Goal: Task Accomplishment & Management: Manage account settings

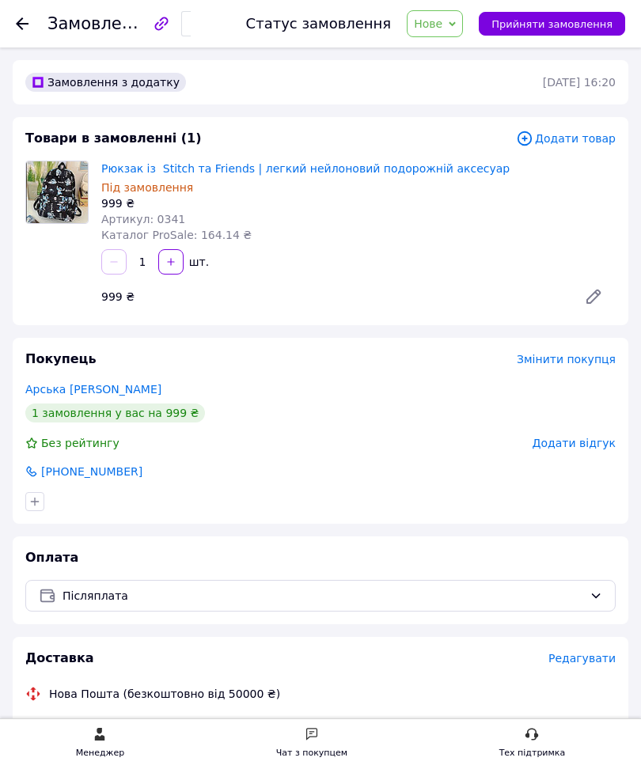
click at [22, 27] on icon at bounding box center [22, 23] width 13 height 13
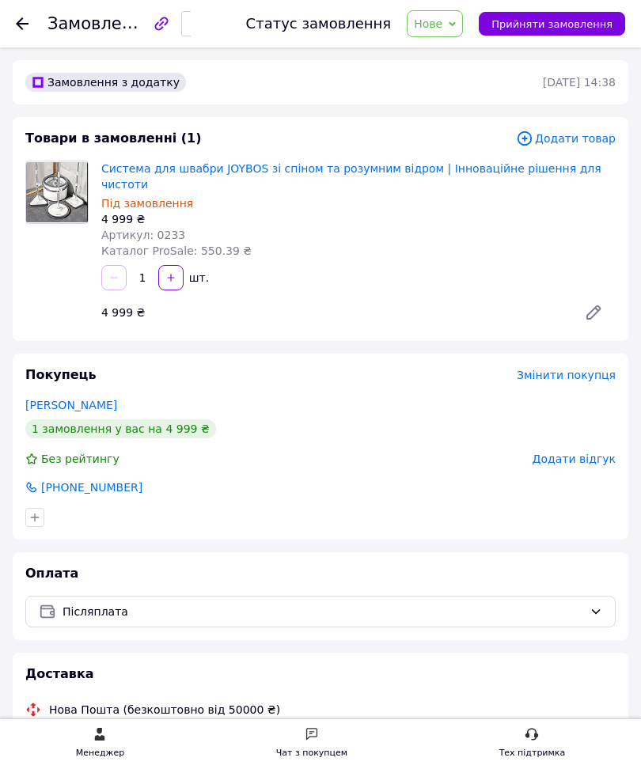
click at [49, 201] on img at bounding box center [57, 192] width 62 height 60
click at [45, 200] on img at bounding box center [57, 192] width 62 height 60
click at [65, 189] on img at bounding box center [57, 192] width 62 height 60
click at [145, 169] on link "Система для швабри JOYBOS зі спіном та розумним відром | Інноваційне рішення дл…" at bounding box center [351, 176] width 500 height 28
click at [17, 22] on icon at bounding box center [22, 23] width 13 height 13
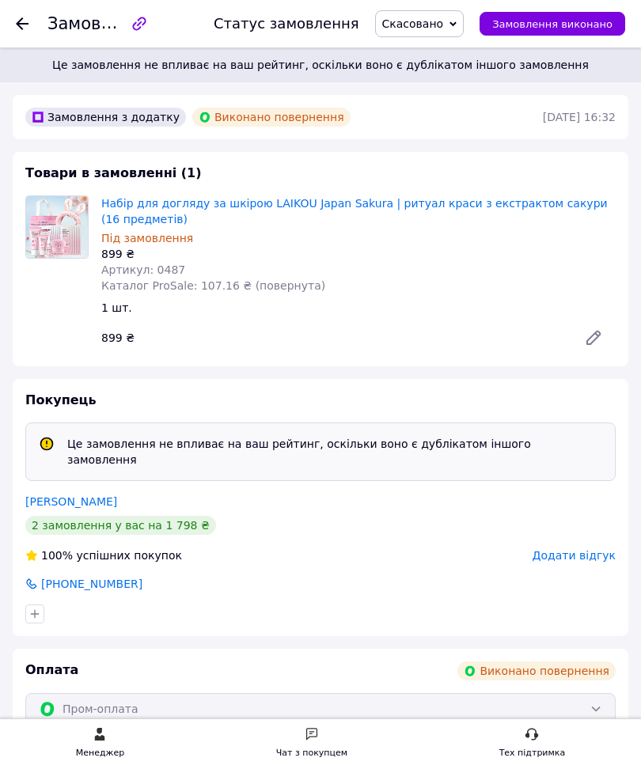
click at [49, 204] on img at bounding box center [57, 227] width 62 height 62
click at [57, 239] on img at bounding box center [57, 227] width 62 height 62
click at [59, 229] on img at bounding box center [57, 227] width 62 height 62
click at [157, 206] on link "Набір для догляду за шкірою LAIKOU Japan Sakura | ритуал краси з екстрактом сак…" at bounding box center [354, 211] width 506 height 28
click at [11, 13] on div "Замовлення №355036478 Статус замовлення Скасовано Прийнято Виконано Оплачено За…" at bounding box center [320, 23] width 641 height 47
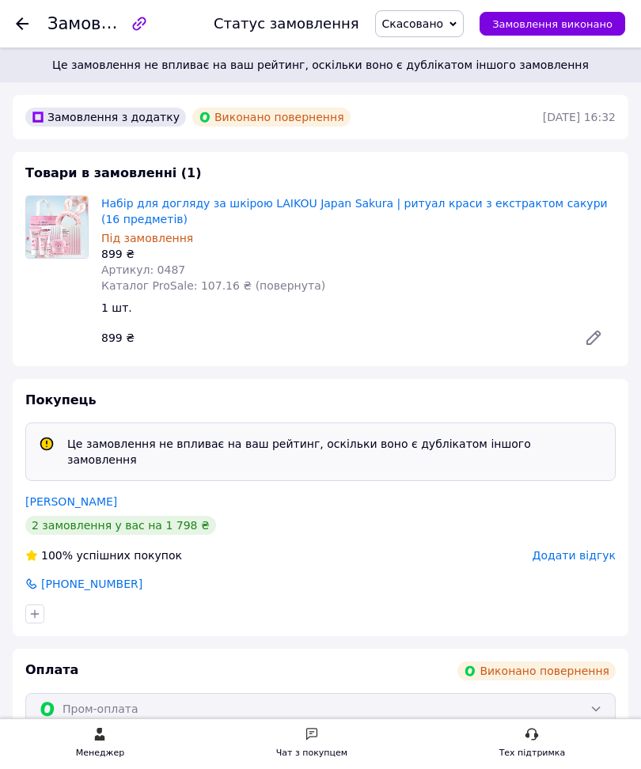
click at [22, 17] on div at bounding box center [22, 24] width 13 height 16
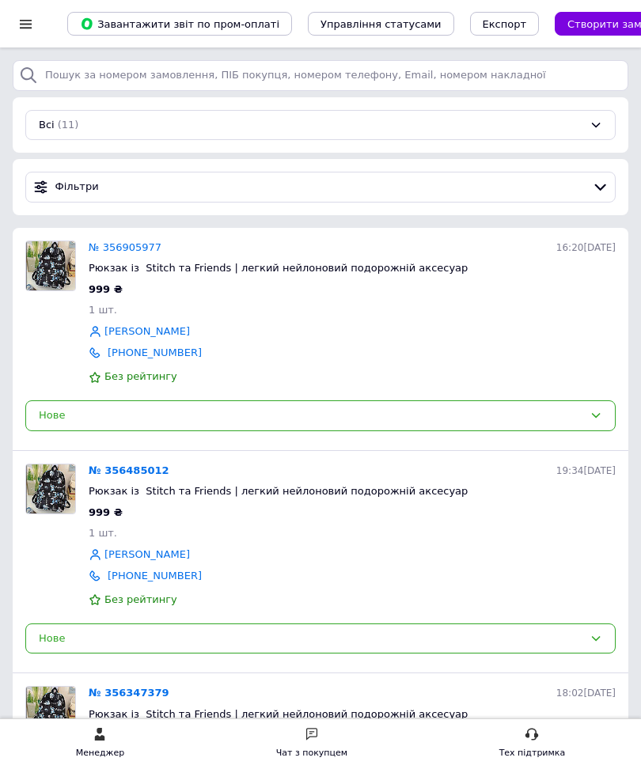
click at [32, 25] on div at bounding box center [26, 24] width 20 height 14
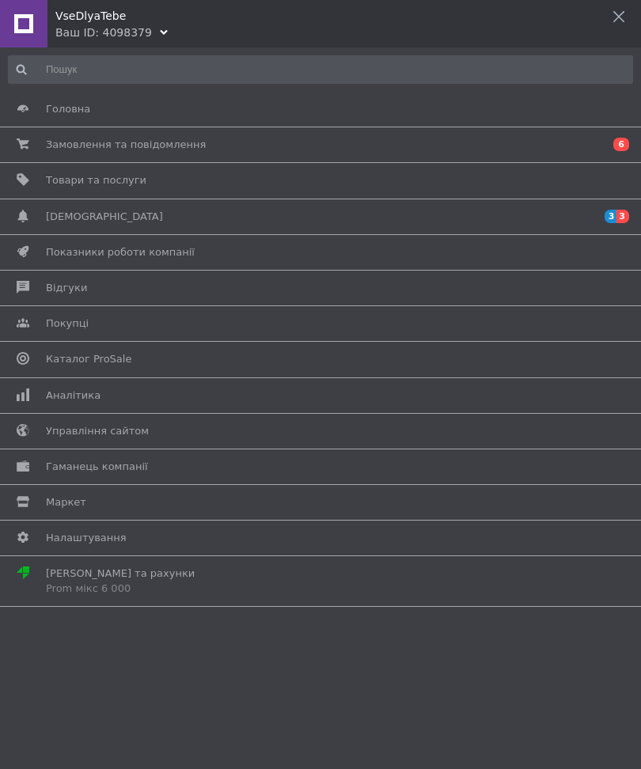
click at [78, 191] on link "Товари та послуги" at bounding box center [316, 180] width 633 height 27
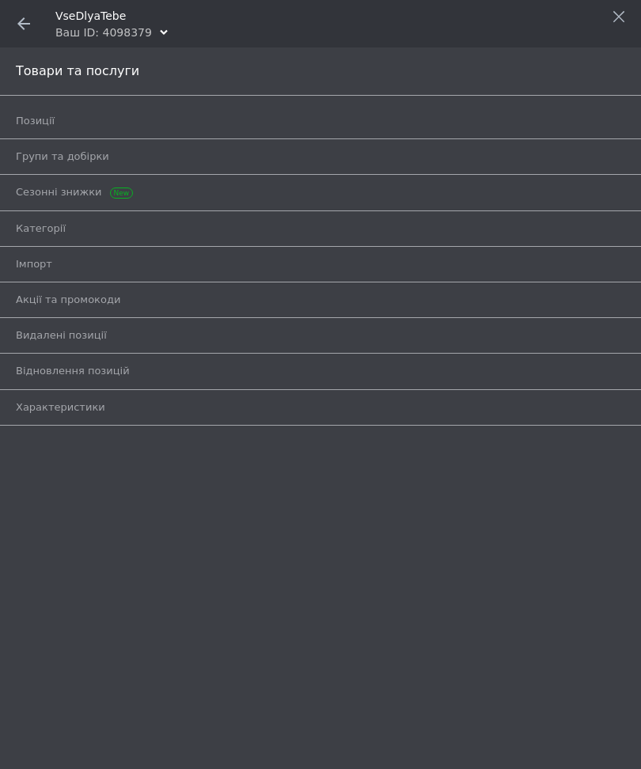
click at [12, 17] on span at bounding box center [23, 23] width 47 height 47
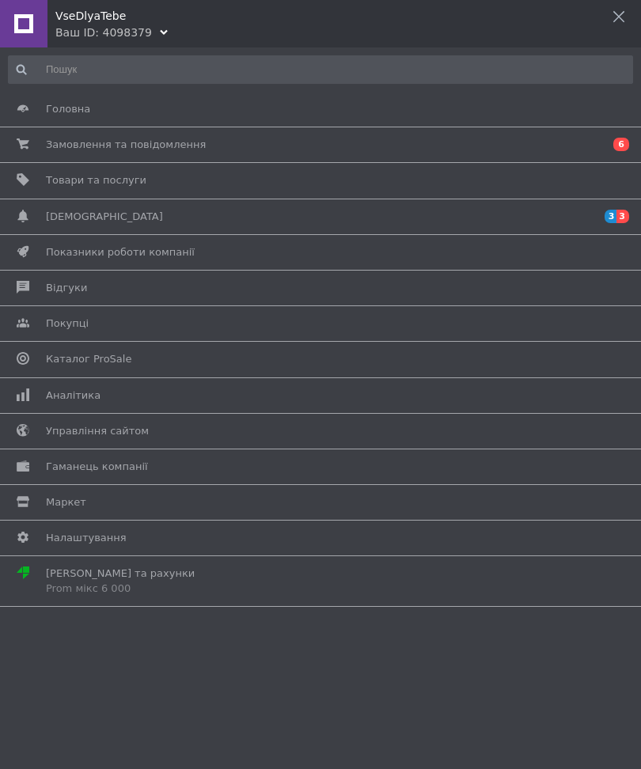
click at [99, 177] on span "Товари та послуги" at bounding box center [96, 180] width 100 height 14
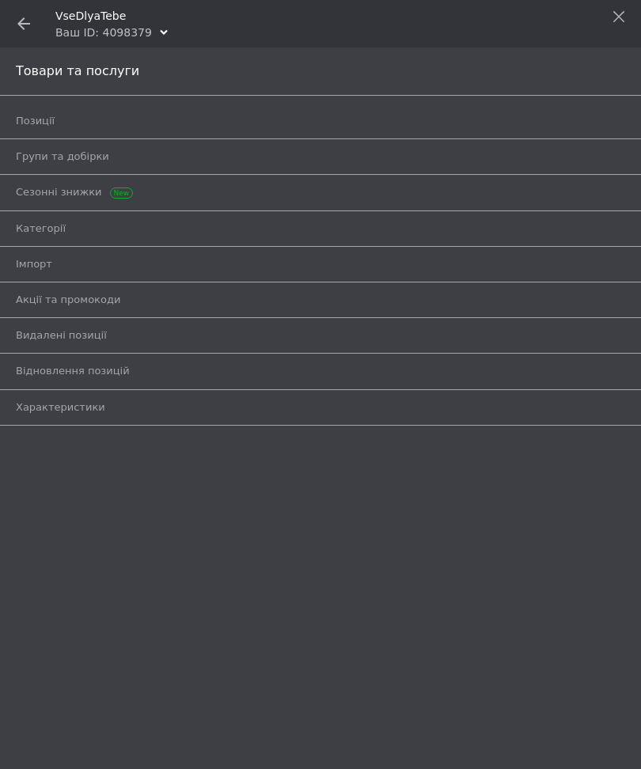
click at [15, 15] on span at bounding box center [23, 23] width 47 height 47
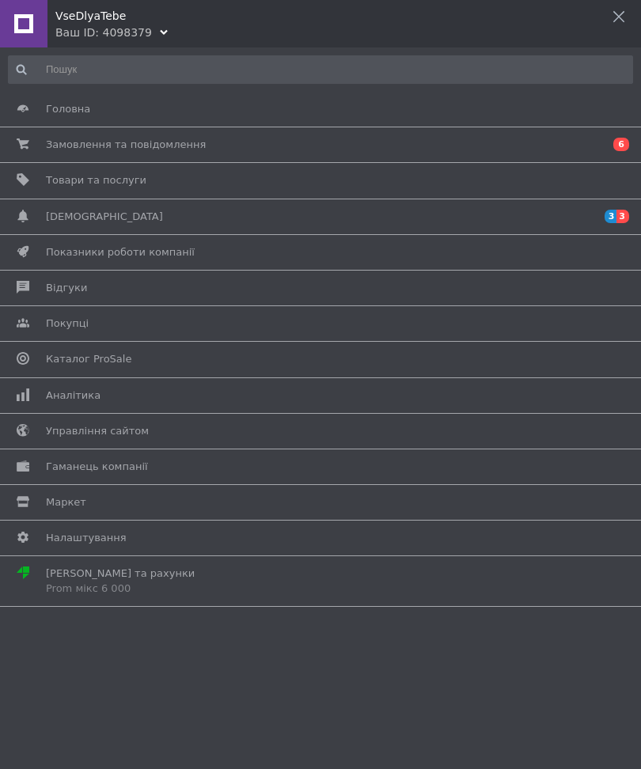
click at [136, 218] on span "Сповіщення" at bounding box center [317, 217] width 543 height 14
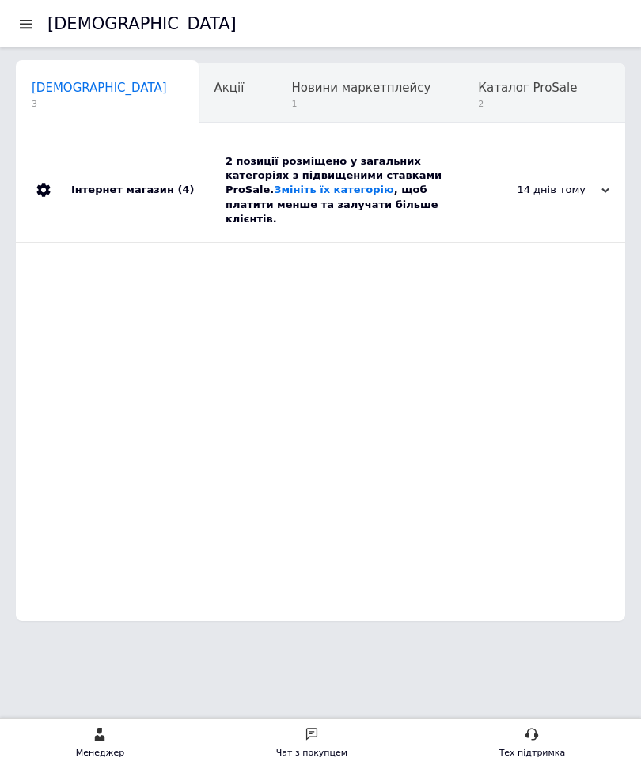
scroll to position [0, 8]
click at [283, 91] on span "Новини маркетплейсу" at bounding box center [352, 88] width 139 height 14
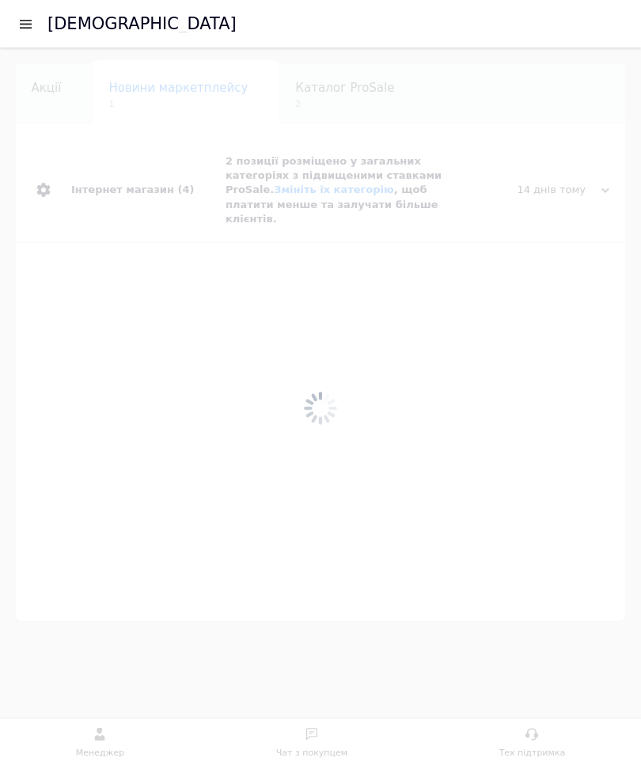
scroll to position [0, 194]
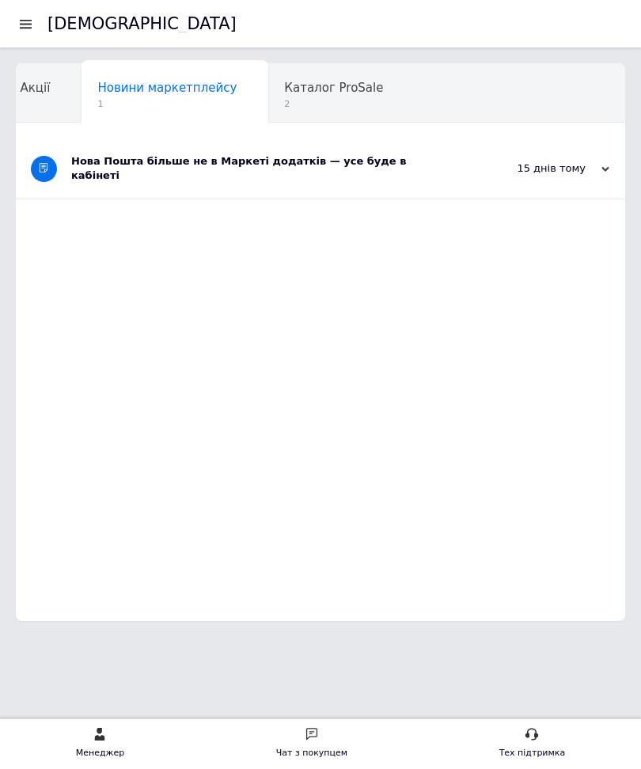
click at [284, 94] on span "Каталог ProSale" at bounding box center [333, 88] width 99 height 14
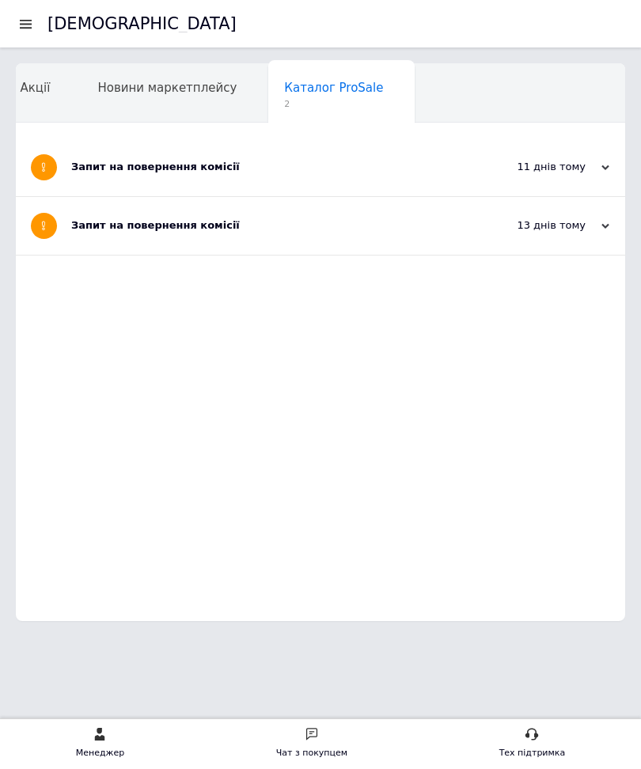
click at [97, 82] on span "Новини маркетплейсу" at bounding box center [166, 88] width 139 height 14
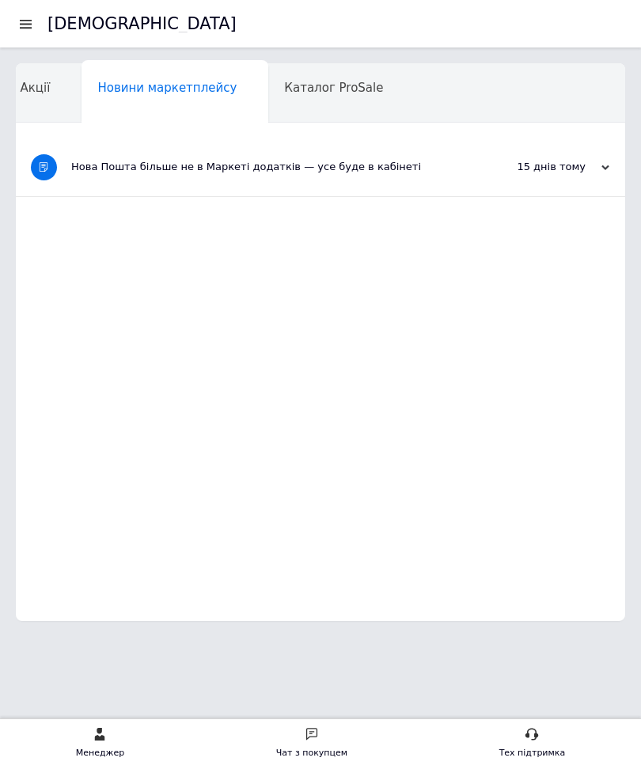
click at [17, 19] on div at bounding box center [26, 24] width 20 height 14
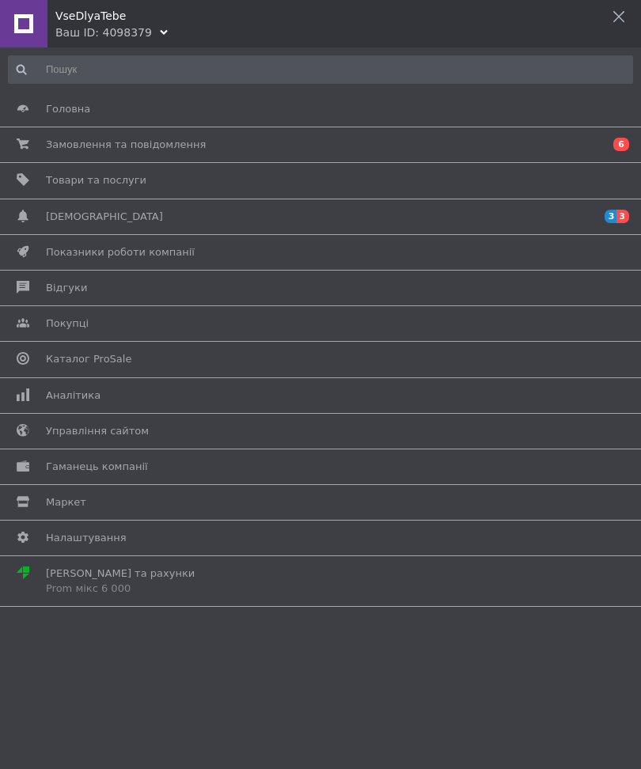
click at [29, 21] on div at bounding box center [23, 23] width 47 height 47
